Goal: Information Seeking & Learning: Check status

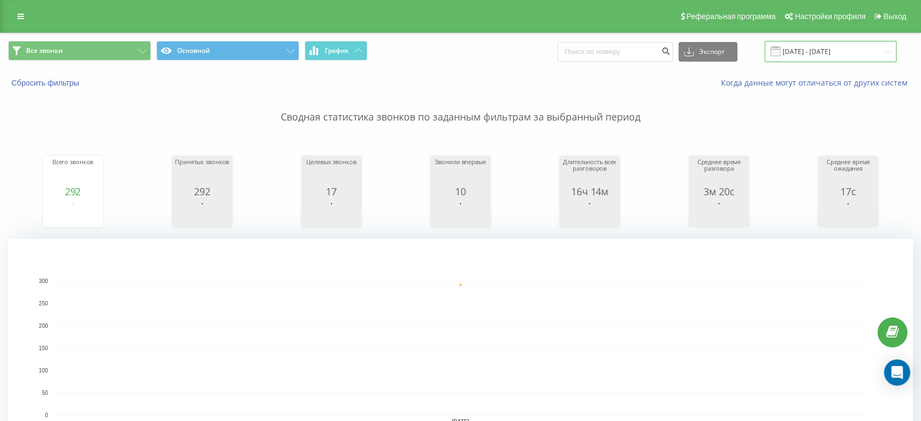
click at [826, 53] on input "[DATE] - [DATE]" at bounding box center [831, 51] width 132 height 21
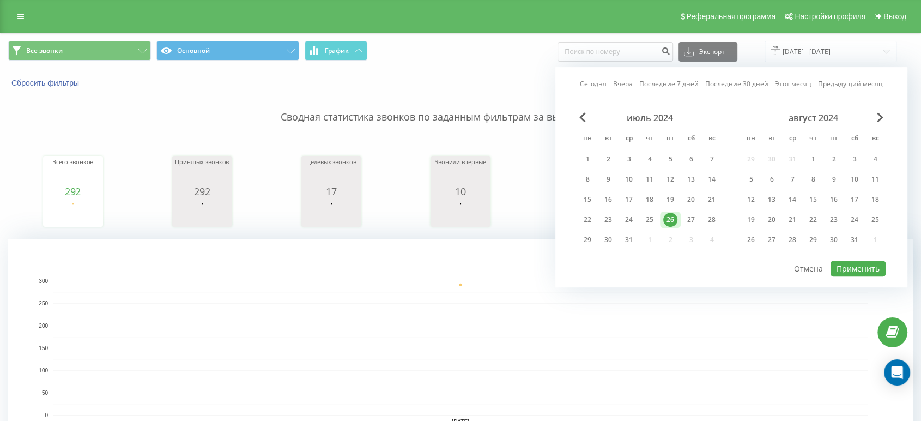
click at [587, 81] on link "Сегодня" at bounding box center [593, 84] width 27 height 10
click at [857, 261] on button "Применить" at bounding box center [858, 269] width 55 height 16
type input "[DATE] - [DATE]"
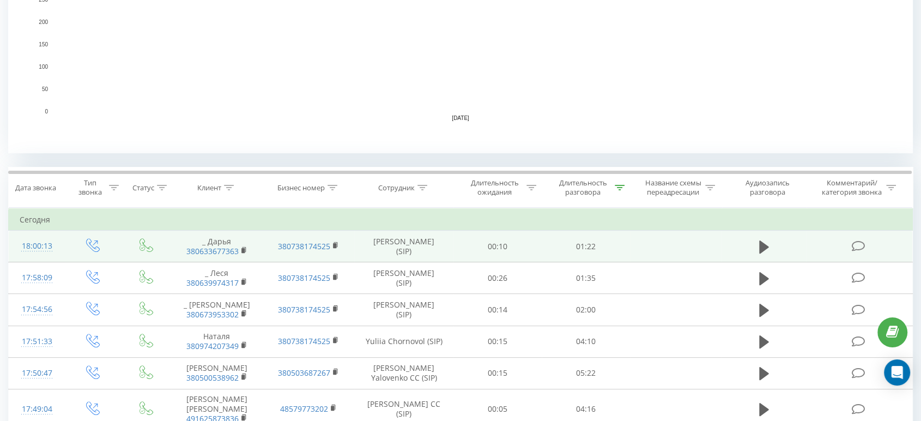
scroll to position [363, 0]
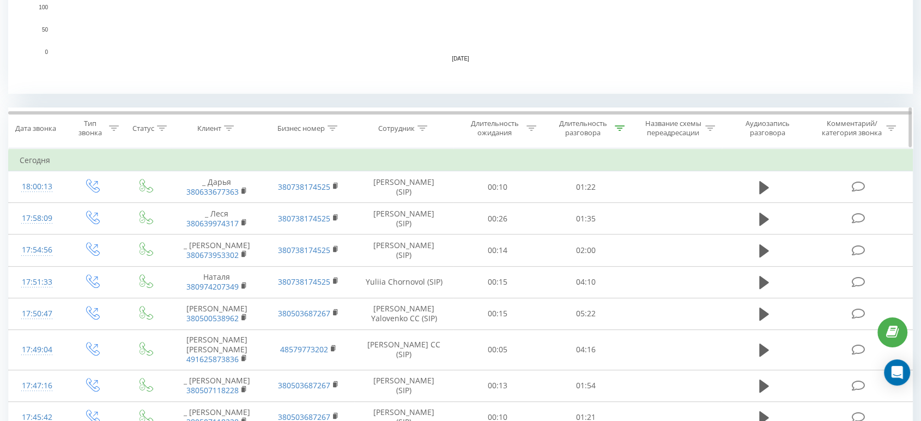
click at [425, 130] on div at bounding box center [423, 128] width 10 height 9
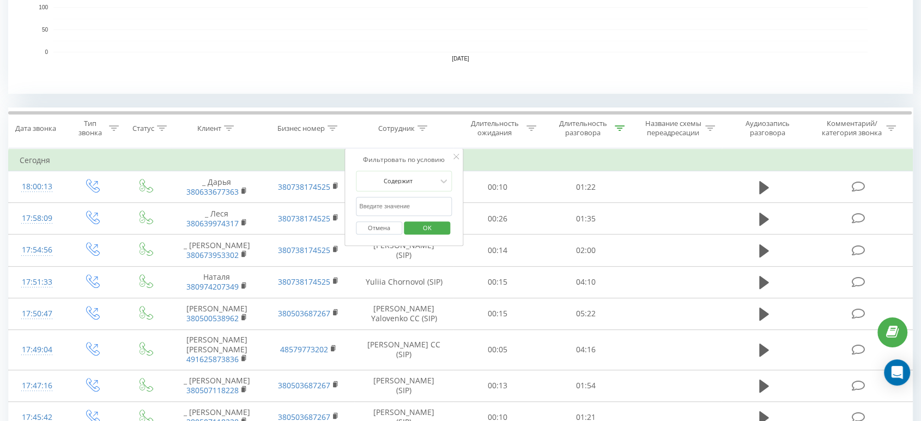
click at [421, 208] on input "text" at bounding box center [404, 206] width 96 height 19
type input "[PERSON_NAME]"
click at [435, 226] on span "OK" at bounding box center [427, 227] width 31 height 17
